Goal: Find specific page/section: Find specific page/section

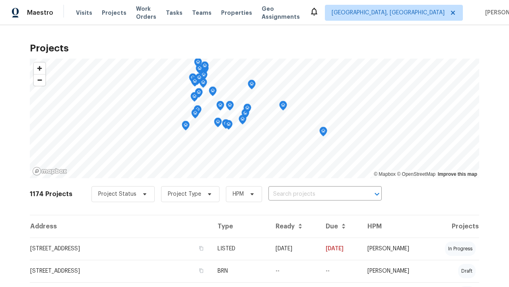
click at [119, 194] on span "Project Status" at bounding box center [117, 194] width 38 height 8
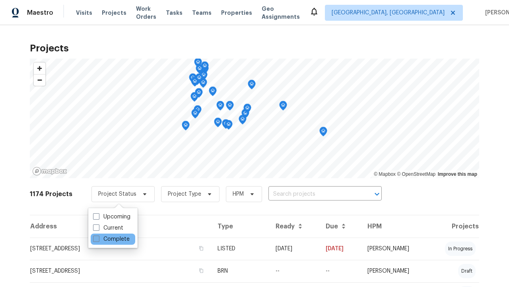
click at [111, 239] on label "Complete" at bounding box center [111, 239] width 37 height 8
click at [98, 239] on input "Complete" at bounding box center [95, 237] width 5 height 5
checkbox input "true"
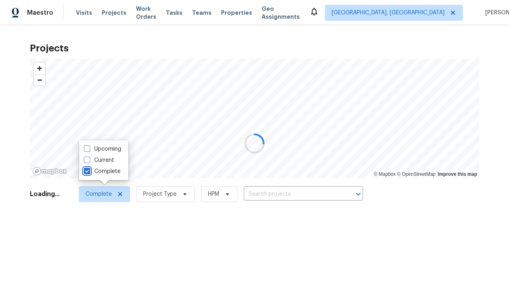
click at [4, 4] on div at bounding box center [254, 143] width 509 height 287
